Goal: Task Accomplishment & Management: Use online tool/utility

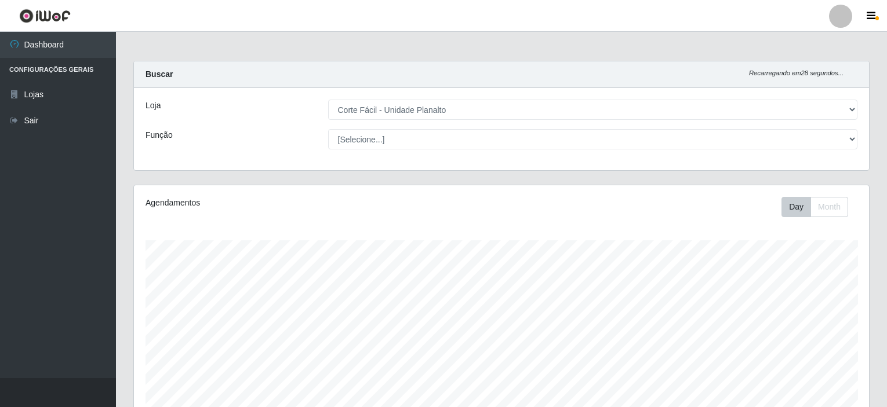
select select "202"
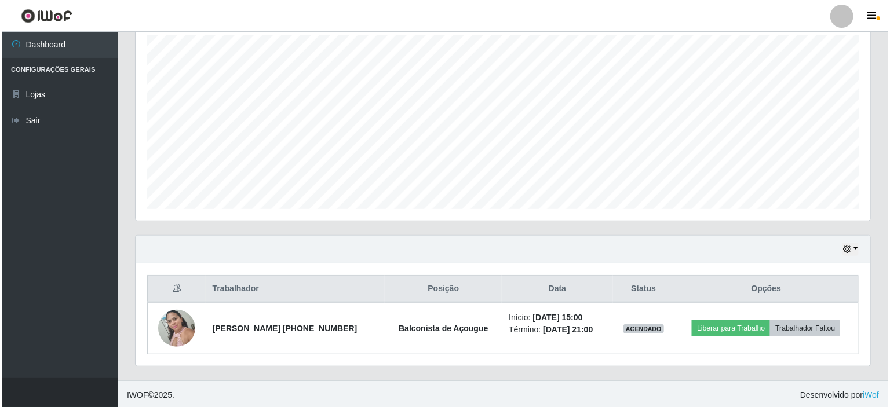
scroll to position [240, 735]
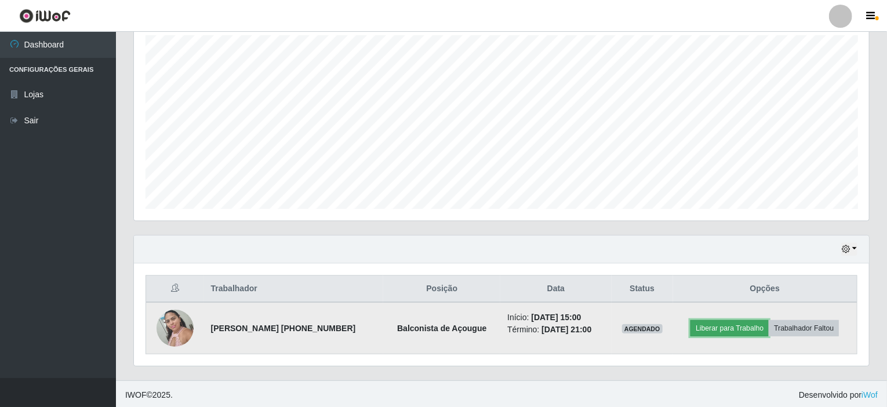
click at [724, 321] on button "Liberar para Trabalho" at bounding box center [729, 328] width 78 height 16
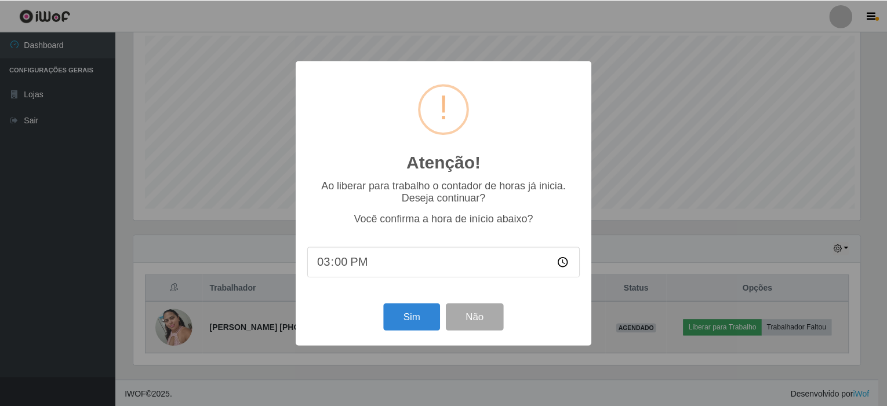
scroll to position [240, 730]
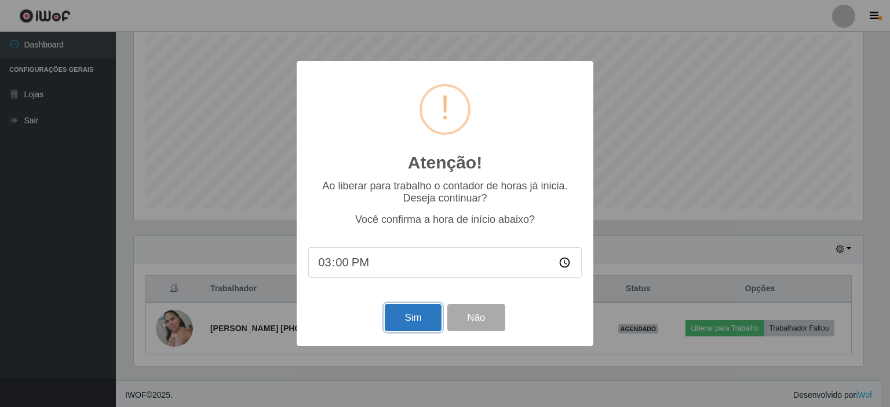
click at [419, 319] on button "Sim" at bounding box center [413, 317] width 56 height 27
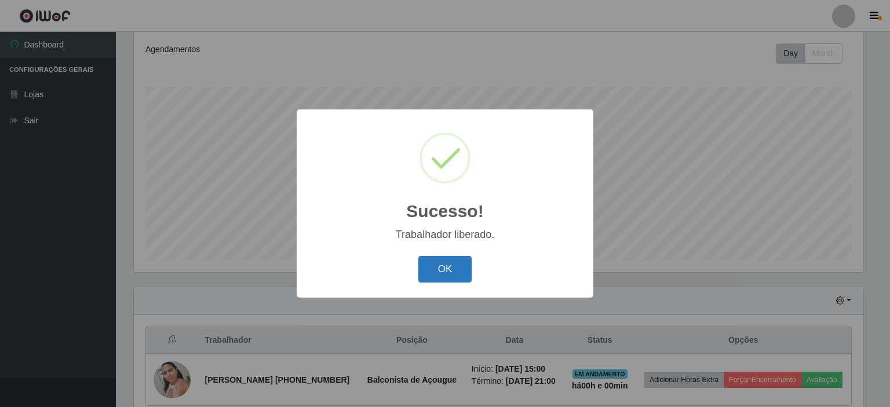
click at [431, 261] on button "OK" at bounding box center [445, 269] width 54 height 27
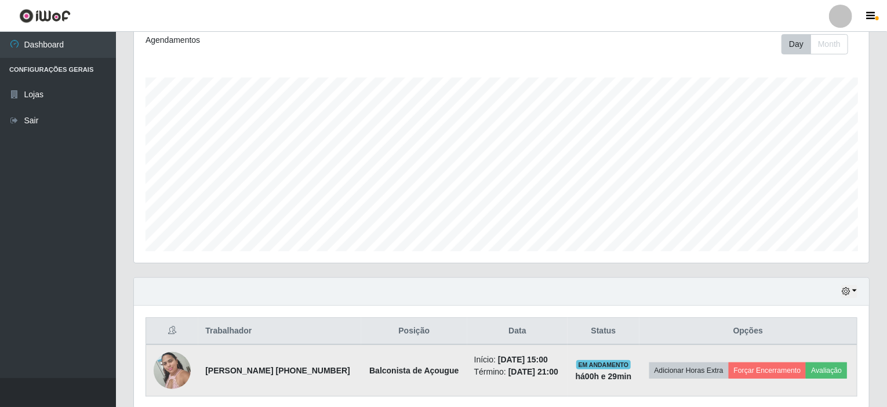
scroll to position [214, 0]
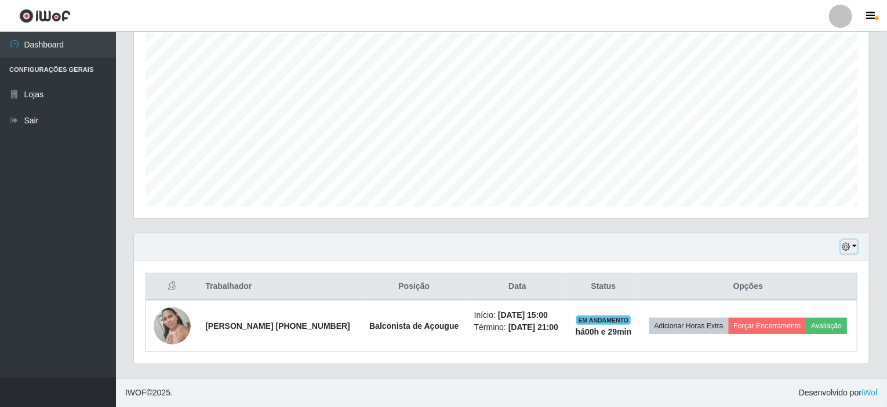
click at [855, 243] on button "button" at bounding box center [849, 246] width 16 height 13
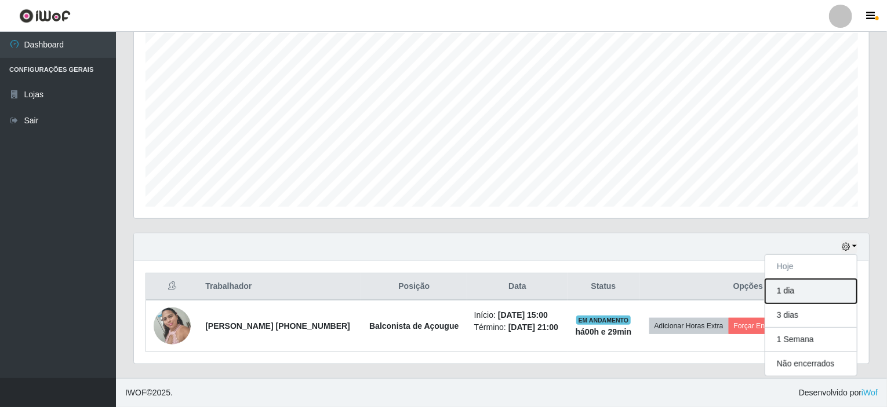
click at [821, 287] on button "1 dia" at bounding box center [811, 291] width 92 height 24
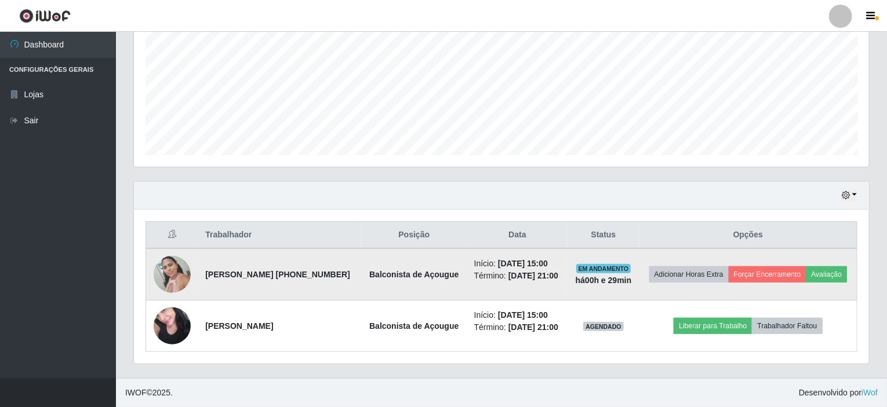
scroll to position [274, 0]
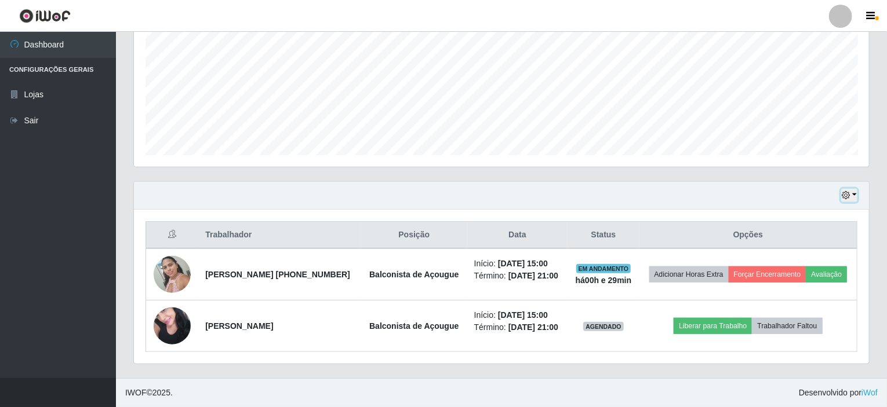
click at [856, 189] on button "button" at bounding box center [849, 195] width 16 height 13
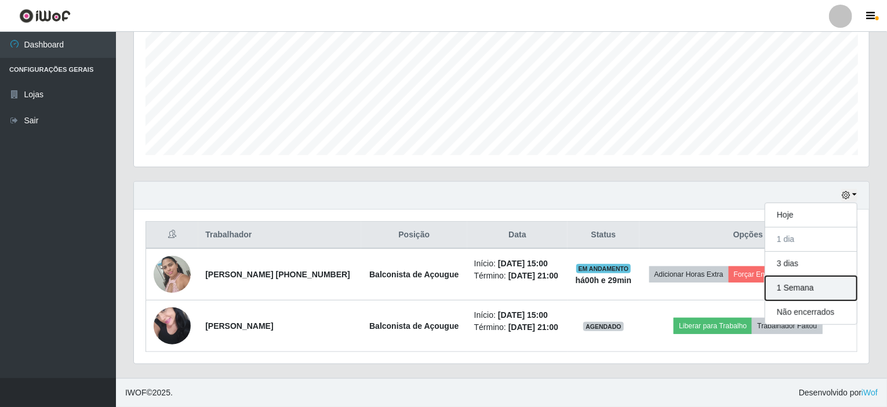
click at [808, 276] on button "1 Semana" at bounding box center [811, 288] width 92 height 24
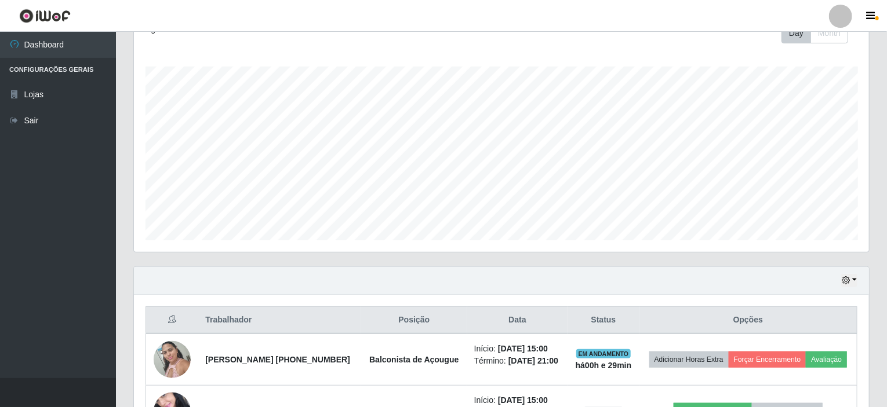
scroll to position [290, 0]
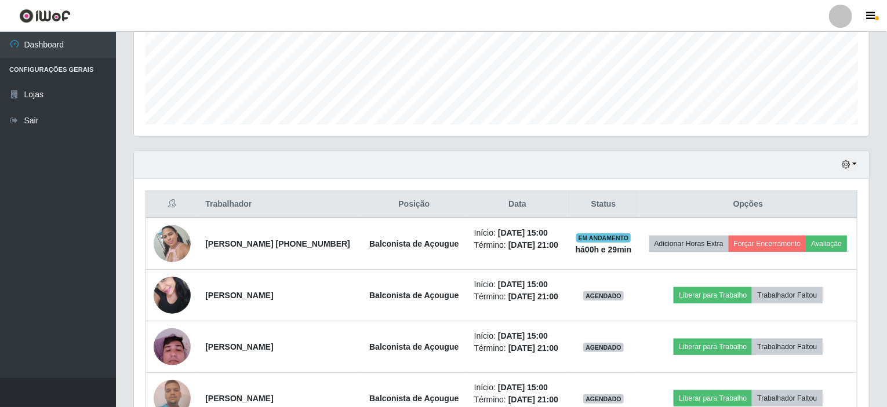
click at [858, 169] on div "Hoje 1 dia 3 dias 1 Semana Não encerrados" at bounding box center [501, 165] width 735 height 28
click at [855, 162] on button "button" at bounding box center [849, 164] width 16 height 13
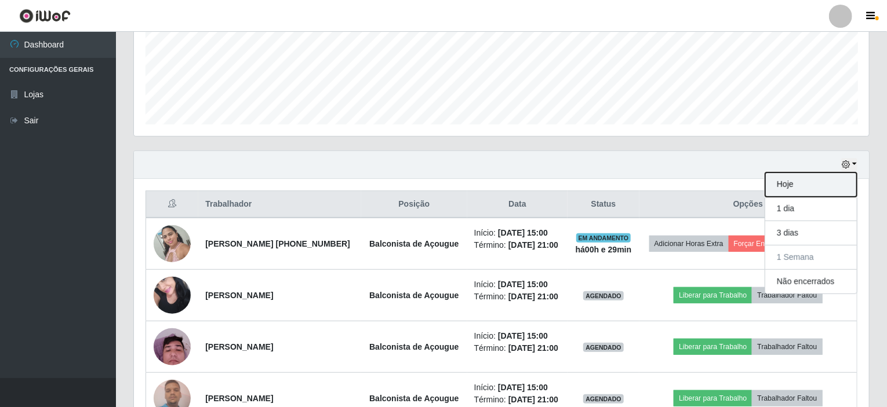
click at [838, 180] on button "Hoje" at bounding box center [811, 185] width 92 height 24
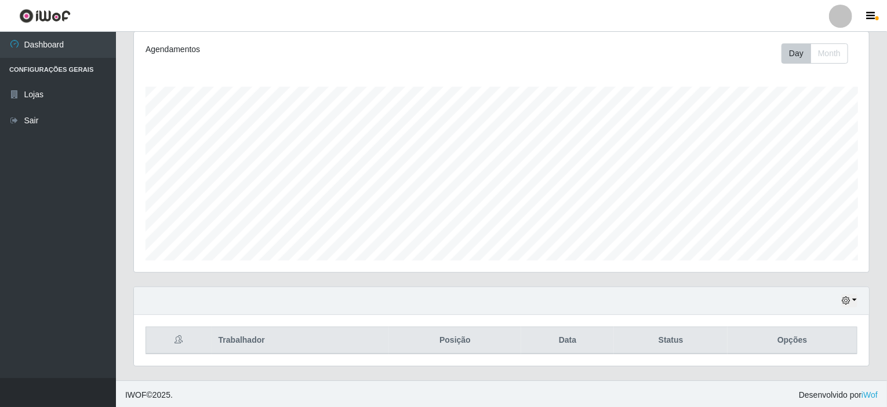
scroll to position [214, 0]
